Goal: Information Seeking & Learning: Learn about a topic

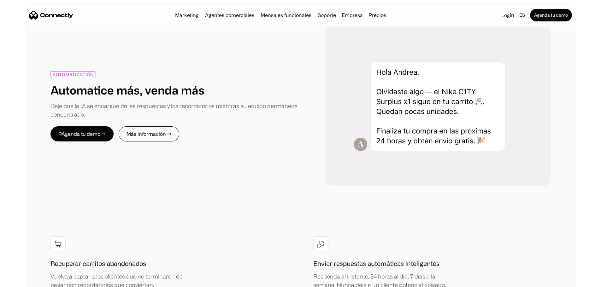
scroll to position [794, 0]
click at [224, 23] on div "Marketing Agentes comerciales Mensajes funcionales Soporte Empresa Sobre Nosotr…" at bounding box center [300, 15] width 550 height 20
click at [231, 16] on link "Agentes comerciales" at bounding box center [230, 15] width 54 height 5
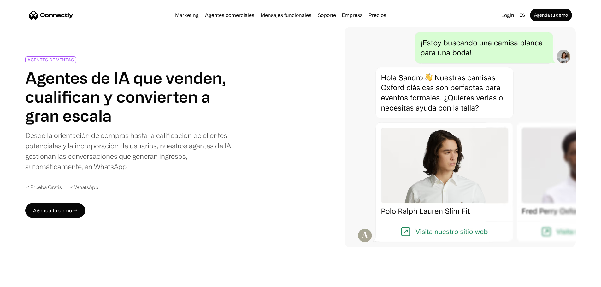
click at [243, 107] on div "AGENTES DE VENTAS Agentes de IA que venden, cualifican y convierten a gran esca…" at bounding box center [134, 137] width 218 height 162
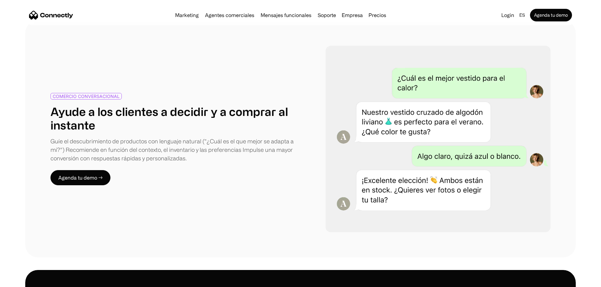
scroll to position [354, 0]
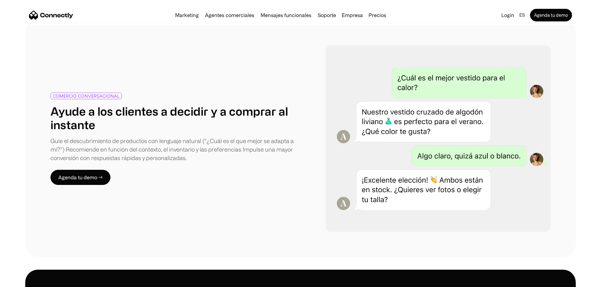
click at [212, 110] on h1 "Ayude a los clientes a decidir y a comprar al instante" at bounding box center [175, 117] width 250 height 27
